Goal: Task Accomplishment & Management: Complete application form

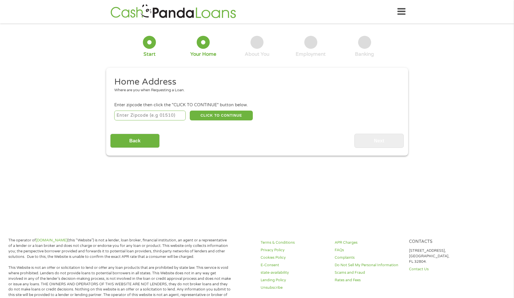
click at [153, 114] on input "number" at bounding box center [149, 116] width 71 height 10
type input "72209"
click at [232, 114] on button "CLICK TO CONTINUE" at bounding box center [221, 116] width 63 height 10
type input "72209"
type input "Little Rock"
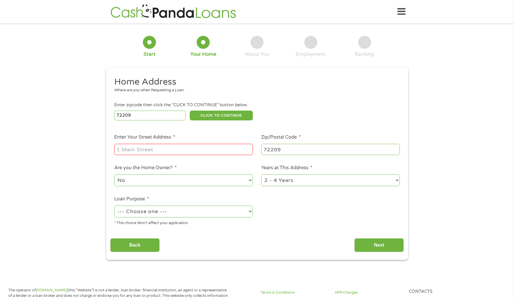
click at [218, 152] on input "Enter Your Street Address *" at bounding box center [183, 149] width 138 height 11
type input "[STREET_ADDRESS][PERSON_NAME]"
click at [251, 212] on select "--- Choose one --- Pay Bills Debt Consolidation Home Improvement Major Purchase…" at bounding box center [183, 212] width 138 height 12
select select "debtconsolidation"
click at [114, 206] on select "--- Choose one --- Pay Bills Debt Consolidation Home Improvement Major Purchase…" at bounding box center [183, 212] width 138 height 12
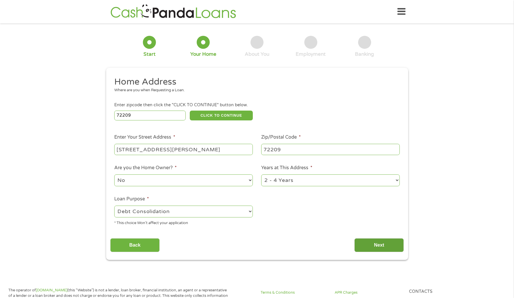
click at [384, 246] on input "Next" at bounding box center [378, 245] width 49 height 14
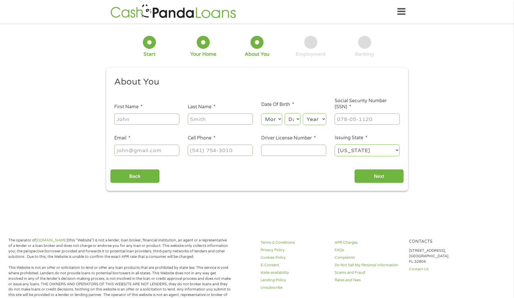
click at [128, 121] on input "First Name *" at bounding box center [146, 119] width 65 height 11
type input "[PERSON_NAME]"
type input "[EMAIL_ADDRESS][DOMAIN_NAME]"
type input "[PHONE_NUMBER]"
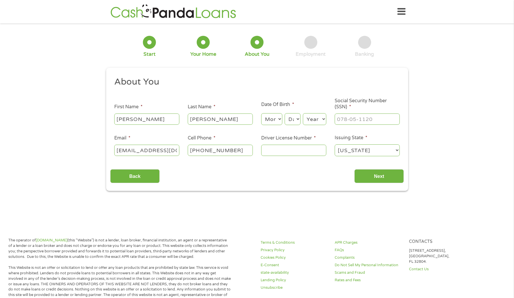
click at [281, 152] on input "Driver License Number *" at bounding box center [293, 150] width 65 height 11
type input "946804016"
click at [381, 176] on input "Next" at bounding box center [378, 176] width 49 height 14
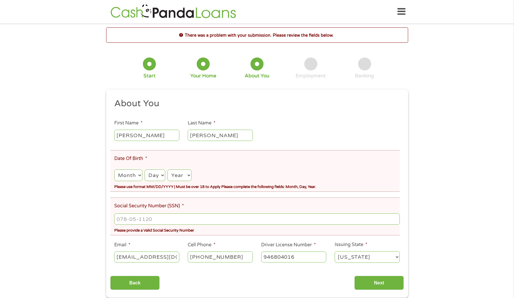
click at [138, 177] on select "Month 1 2 3 4 5 6 7 8 9 10 11 12" at bounding box center [128, 176] width 28 height 12
select select "11"
click at [114, 170] on select "Month 1 2 3 4 5 6 7 8 9 10 11 12" at bounding box center [128, 176] width 28 height 12
click at [162, 176] on select "Day 1 2 3 4 5 6 7 8 9 10 11 12 13 14 15 16 17 18 19 20 21 22 23 24 25 26 27 28 …" at bounding box center [155, 176] width 21 height 12
select select "10"
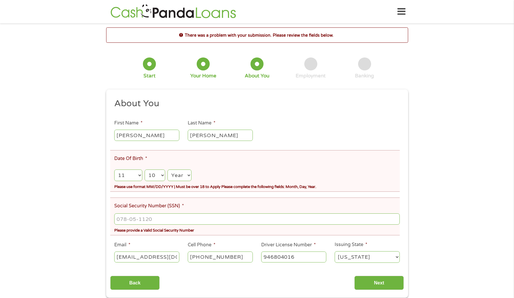
click at [145, 170] on select "Day 1 2 3 4 5 6 7 8 9 10 11 12 13 14 15 16 17 18 19 20 21 22 23 24 25 26 27 28 …" at bounding box center [155, 176] width 21 height 12
click at [189, 176] on select "Year [DATE] 2006 2005 2004 2003 2002 2001 2000 1999 1998 1997 1996 1995 1994 19…" at bounding box center [179, 176] width 24 height 12
select select "1976"
click at [168, 170] on select "Year [DATE] 2006 2005 2004 2003 2002 2001 2000 1999 1998 1997 1996 1995 1994 19…" at bounding box center [179, 176] width 24 height 12
click at [188, 223] on input "___-__-____" at bounding box center [256, 219] width 285 height 11
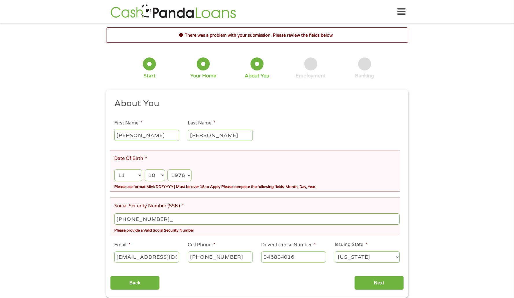
type input "399-77-3014"
click at [379, 283] on input "Next" at bounding box center [378, 283] width 49 height 14
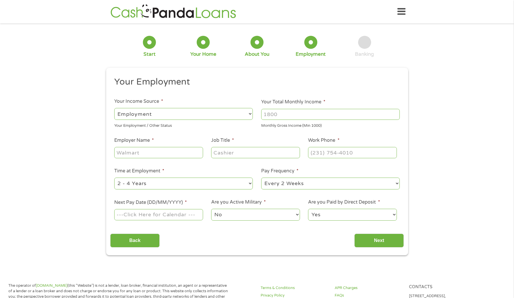
click at [286, 117] on input "Your Total Monthly Income *" at bounding box center [330, 114] width 138 height 11
type input "4300"
click at [184, 155] on input "Employer Name *" at bounding box center [158, 152] width 88 height 11
type input "l"
type input "LATINOS TAX SERVICES LLC"
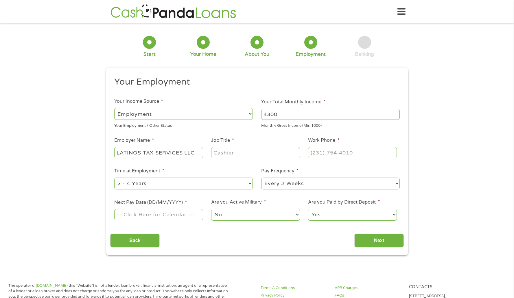
click at [246, 154] on input "Job Title *" at bounding box center [255, 152] width 88 height 11
type input "account"
click at [359, 155] on input "(___) ___-____" at bounding box center [352, 152] width 88 height 11
type input "[PHONE_NUMBER]"
click at [428, 192] on div "1 Start 2 Your Home 3 About You 4 Employment 5 Banking 6 This field is hidden w…" at bounding box center [257, 141] width 514 height 228
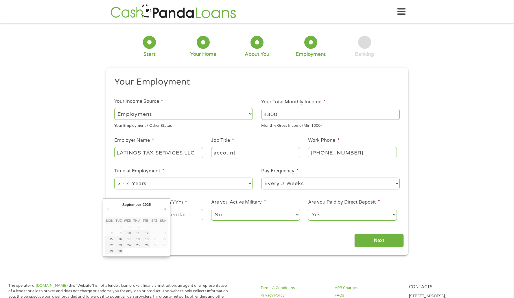
click at [180, 215] on input "Next Pay Date (DD/MM/YYYY) *" at bounding box center [158, 214] width 88 height 11
type input "[DATE]"
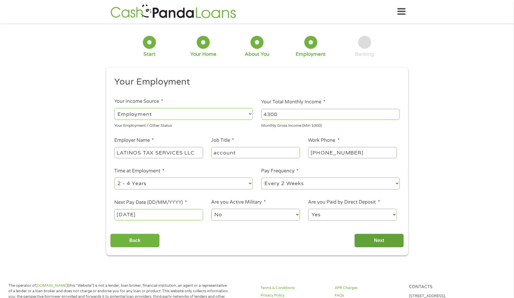
click at [385, 241] on input "Next" at bounding box center [378, 241] width 49 height 14
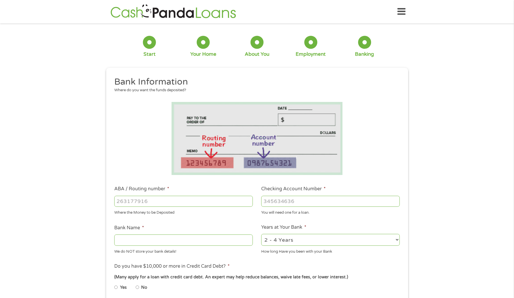
click at [178, 205] on input "ABA / Routing number *" at bounding box center [183, 201] width 138 height 11
type input "082000073"
type input "BANK OF AMERICA NA"
type input "082000073"
click at [276, 206] on input "Checking Account Number *" at bounding box center [330, 201] width 138 height 11
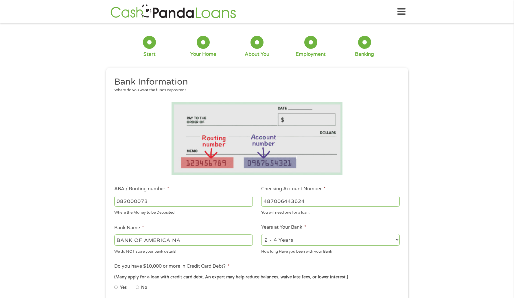
type input "487006443624"
click at [397, 238] on select "2 - 4 Years 6 - 12 Months 1 - 2 Years Over 4 Years" at bounding box center [330, 240] width 138 height 12
click at [261, 234] on select "2 - 4 Years 6 - 12 Months 1 - 2 Years Over 4 Years" at bounding box center [330, 240] width 138 height 12
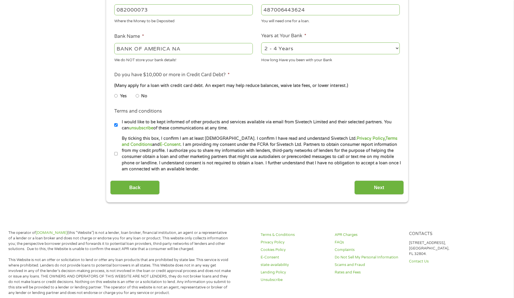
scroll to position [194, 0]
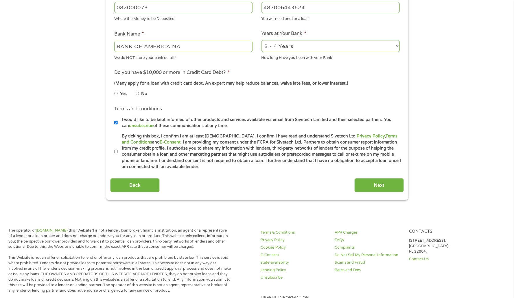
click at [137, 94] on input "No" at bounding box center [137, 93] width 3 height 9
radio input "true"
click at [116, 153] on input "By ticking this box, I confirm I am at least [DEMOGRAPHIC_DATA]. I confirm I ha…" at bounding box center [115, 151] width 3 height 9
checkbox input "true"
click at [375, 186] on input "Next" at bounding box center [378, 185] width 49 height 14
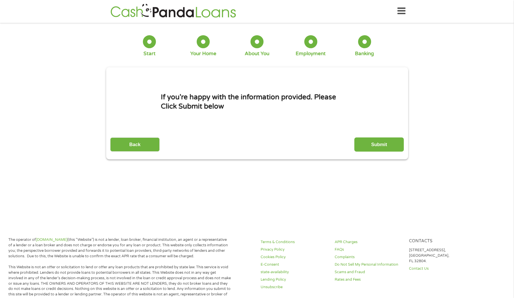
scroll to position [0, 0]
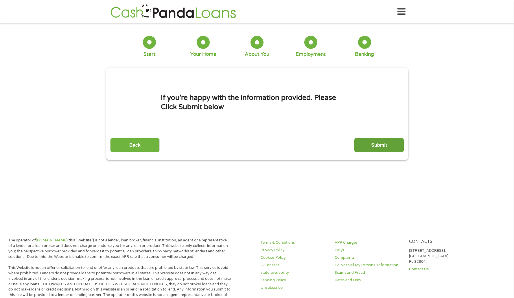
click at [381, 149] on input "Submit" at bounding box center [378, 145] width 49 height 14
